Goal: Task Accomplishment & Management: Manage account settings

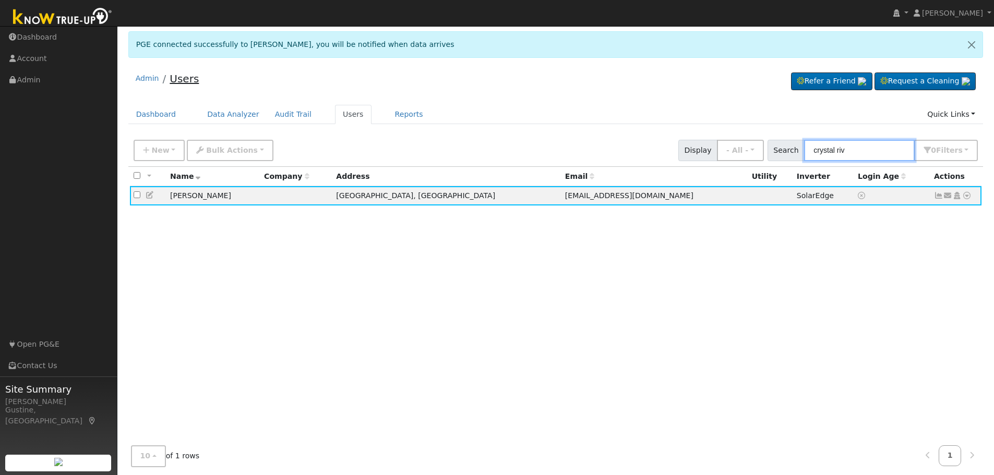
drag, startPoint x: 860, startPoint y: 148, endPoint x: 171, endPoint y: 85, distance: 691.7
click at [449, 109] on div "Admin Users Refer a Friend Request a Cleaning" at bounding box center [556, 277] width 866 height 424
type input "j"
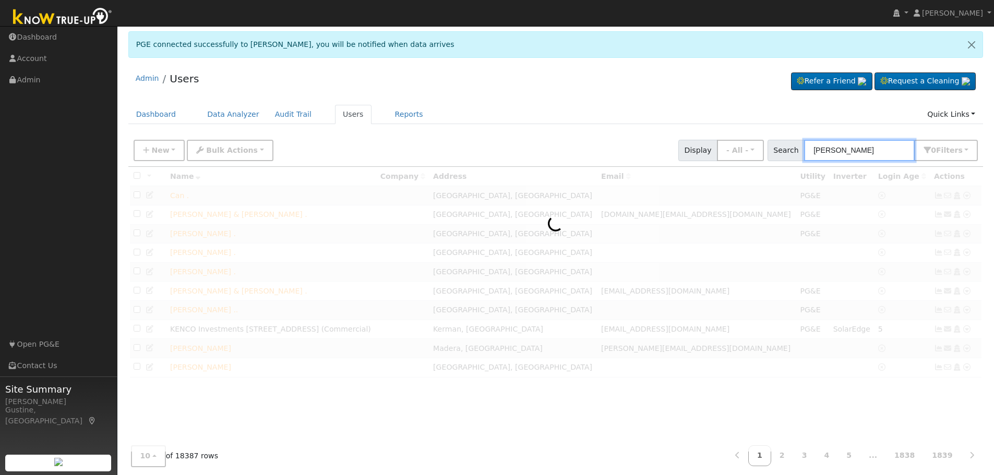
type input "[PERSON_NAME]"
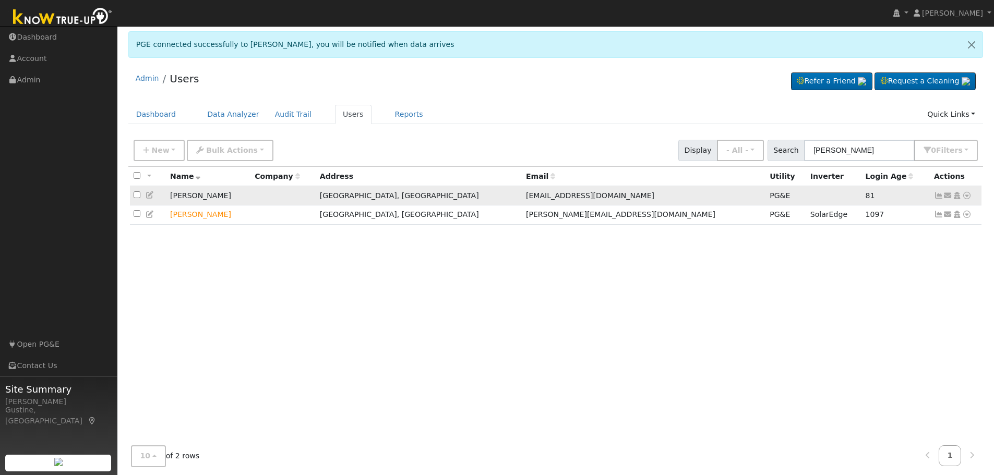
click at [938, 198] on icon at bounding box center [938, 195] width 9 height 7
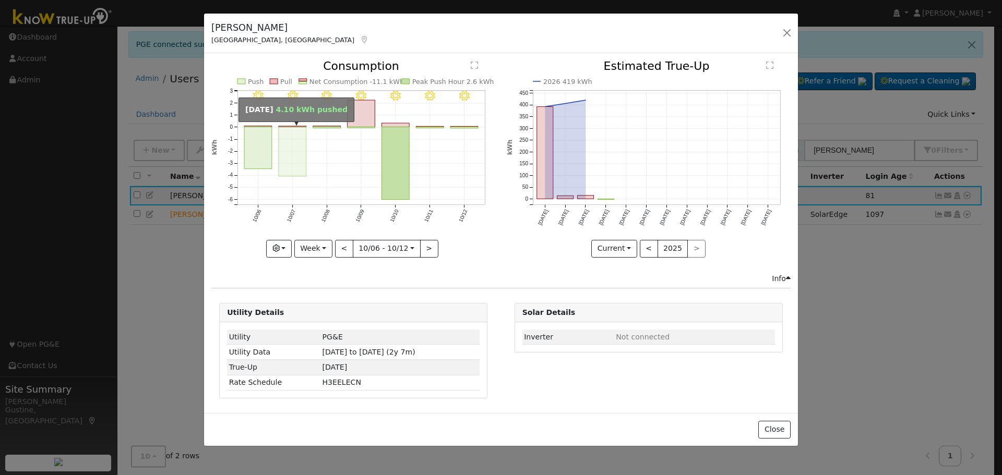
click at [288, 161] on rect "onclick=""" at bounding box center [293, 152] width 28 height 50
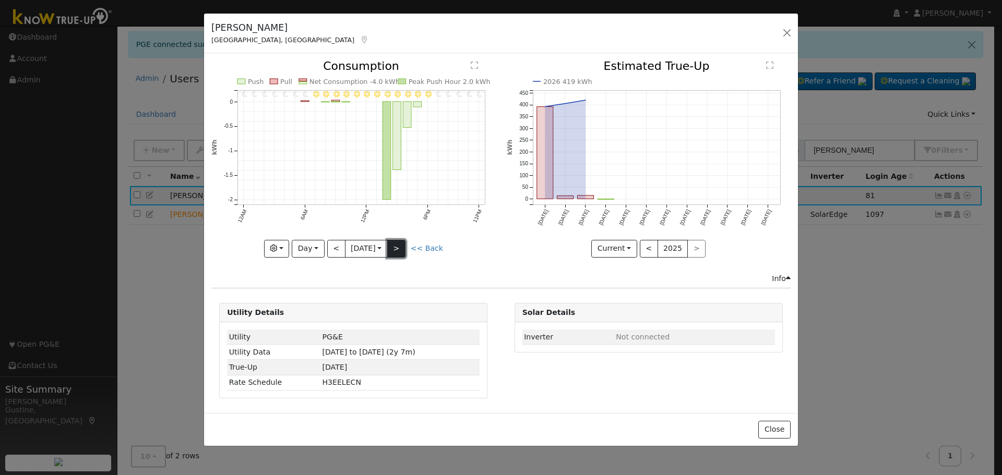
click at [401, 244] on button ">" at bounding box center [396, 249] width 18 height 18
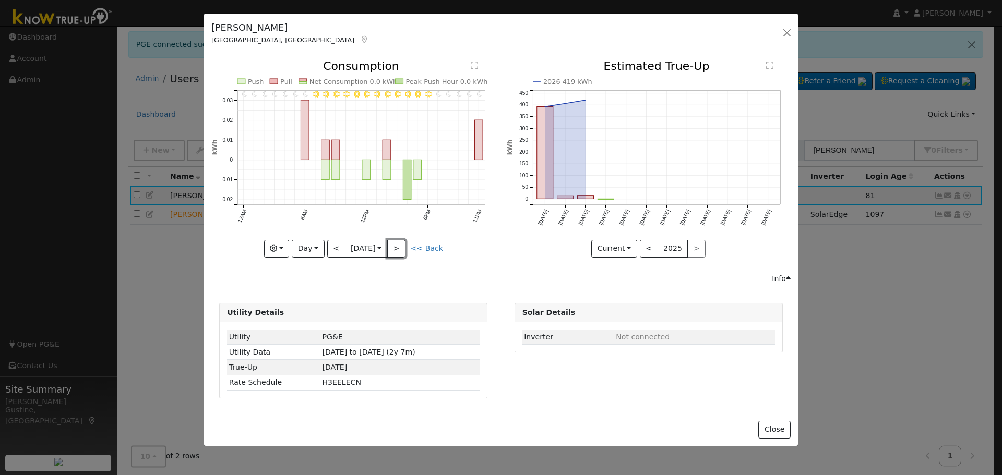
click at [400, 244] on button ">" at bounding box center [396, 249] width 18 height 18
type input "[DATE]"
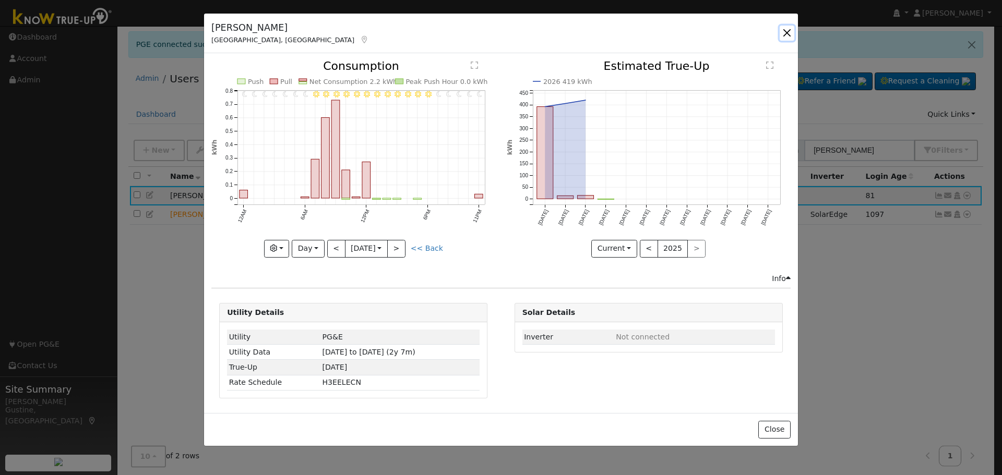
click at [782, 29] on button "button" at bounding box center [787, 33] width 15 height 15
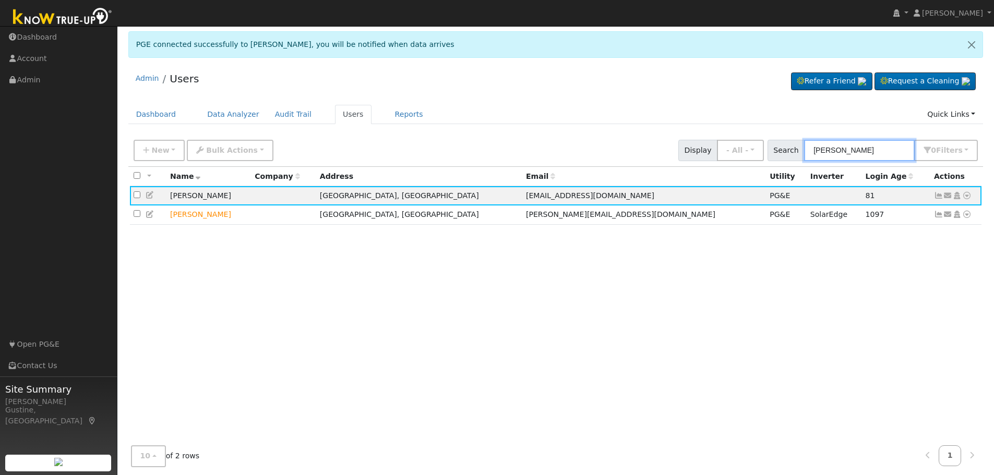
drag, startPoint x: 874, startPoint y: 144, endPoint x: 644, endPoint y: 129, distance: 230.6
click at [644, 129] on div "Admin Users Refer a Friend Request a Cleaning" at bounding box center [556, 277] width 866 height 424
paste input "[PERSON_NAME]"
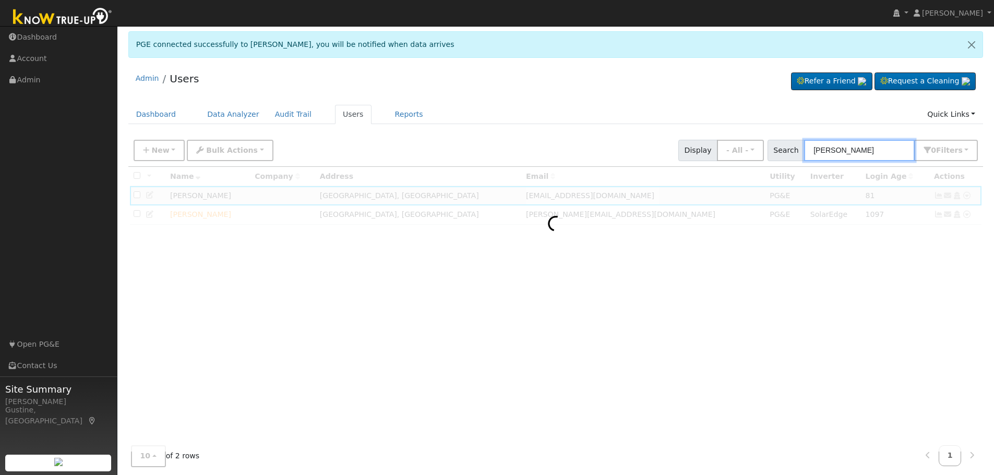
type input "[PERSON_NAME]"
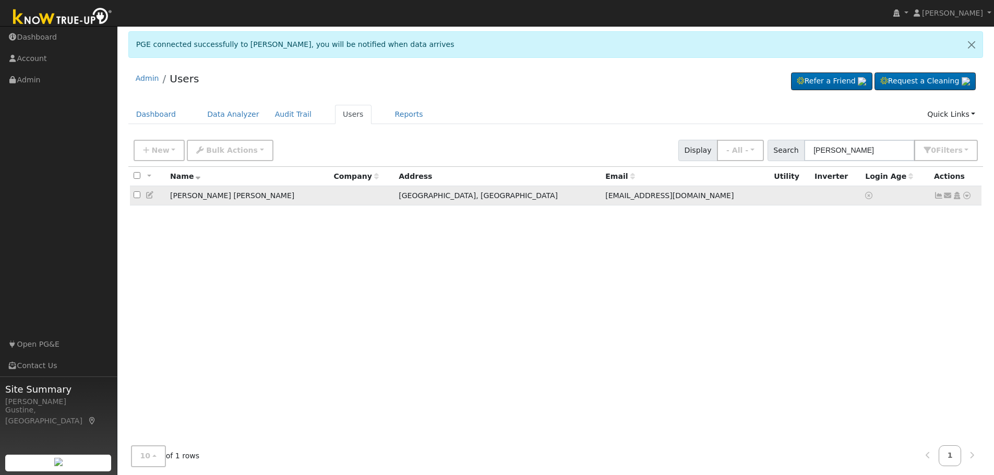
click at [939, 196] on icon at bounding box center [938, 195] width 9 height 7
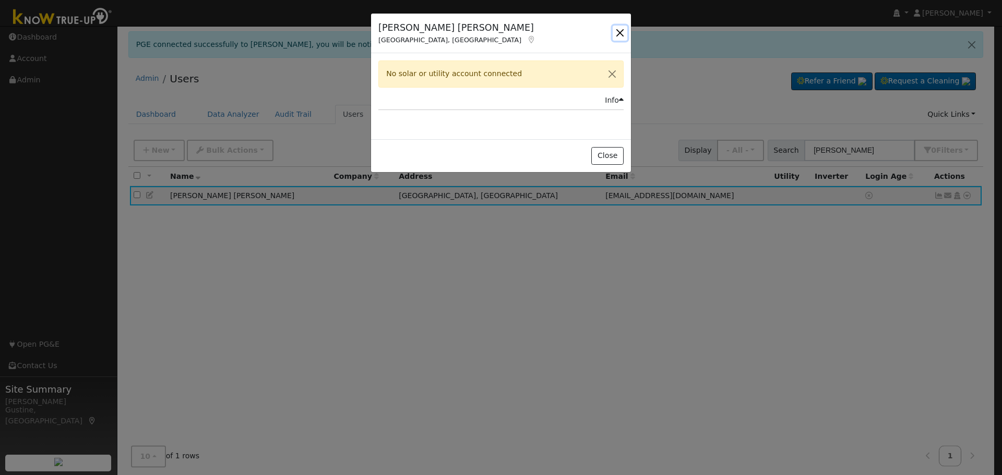
click at [618, 41] on div "[PERSON_NAME] [PERSON_NAME] [GEOGRAPHIC_DATA], [GEOGRAPHIC_DATA] Default Accoun…" at bounding box center [501, 34] width 260 height 40
click at [616, 32] on button "button" at bounding box center [620, 33] width 15 height 15
